Goal: Transaction & Acquisition: Download file/media

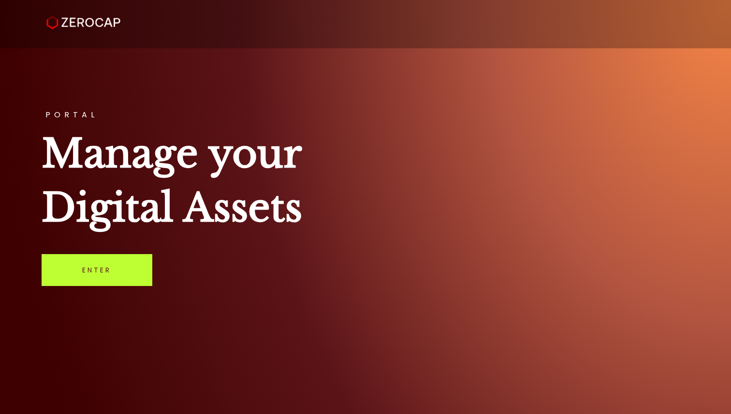
click at [118, 277] on link "Enter" at bounding box center [97, 270] width 111 height 32
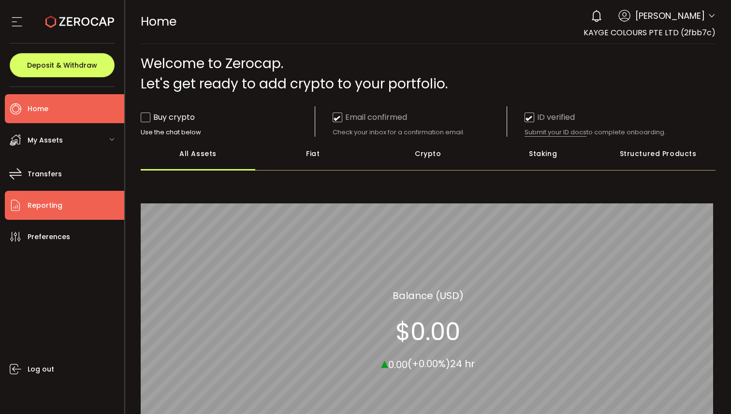
click at [20, 214] on li "Reporting" at bounding box center [64, 205] width 119 height 29
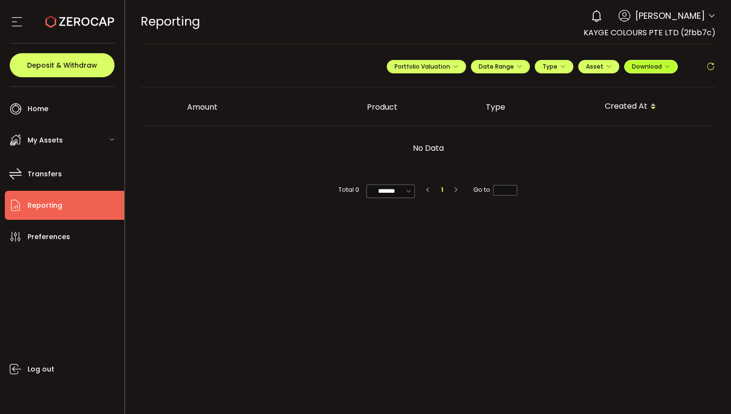
click at [651, 66] on span "Download" at bounding box center [651, 66] width 38 height 8
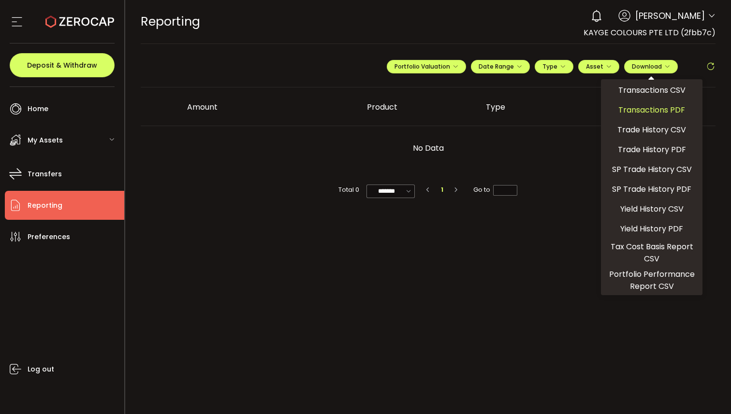
click at [649, 112] on span "Transactions PDF" at bounding box center [651, 110] width 67 height 12
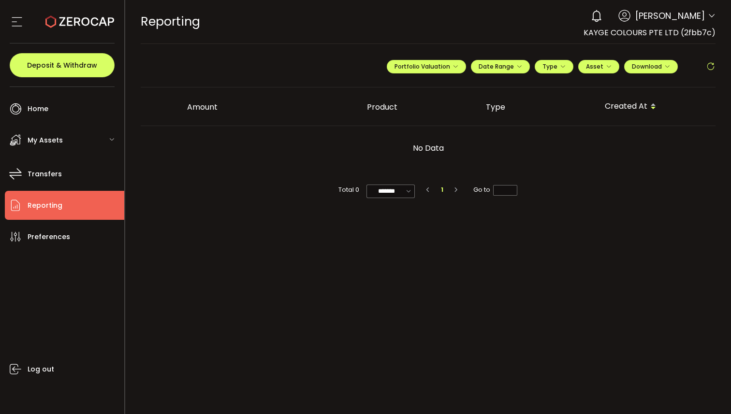
click at [624, 103] on div "Created At" at bounding box center [656, 107] width 119 height 16
click at [625, 108] on div "Created At" at bounding box center [656, 107] width 119 height 16
click at [653, 66] on span "Download" at bounding box center [651, 66] width 38 height 8
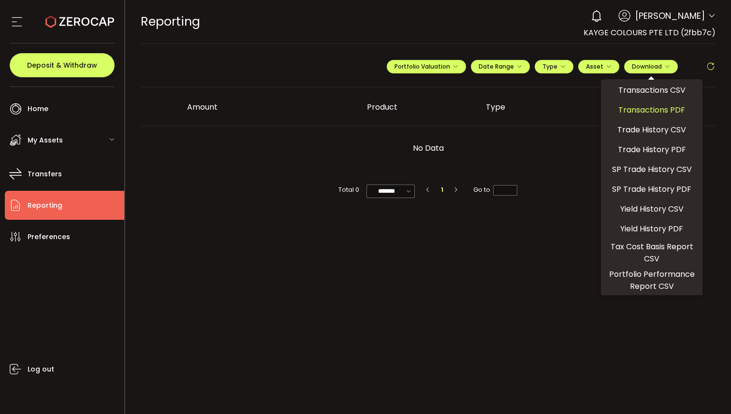
click at [645, 110] on span "Transactions PDF" at bounding box center [651, 110] width 67 height 12
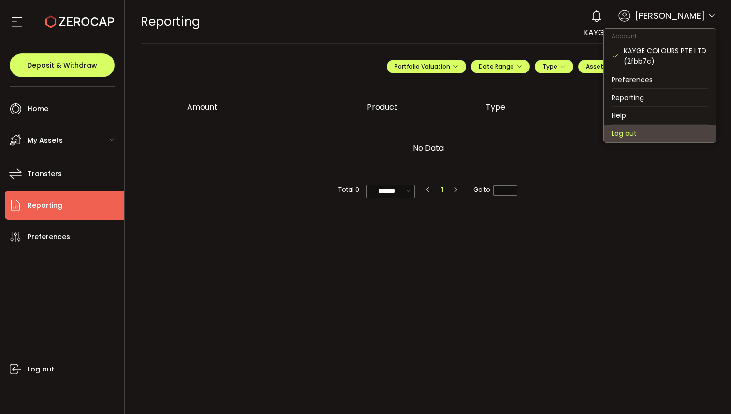
click at [639, 130] on li "Log out" at bounding box center [660, 133] width 112 height 17
